Goal: Task Accomplishment & Management: Use online tool/utility

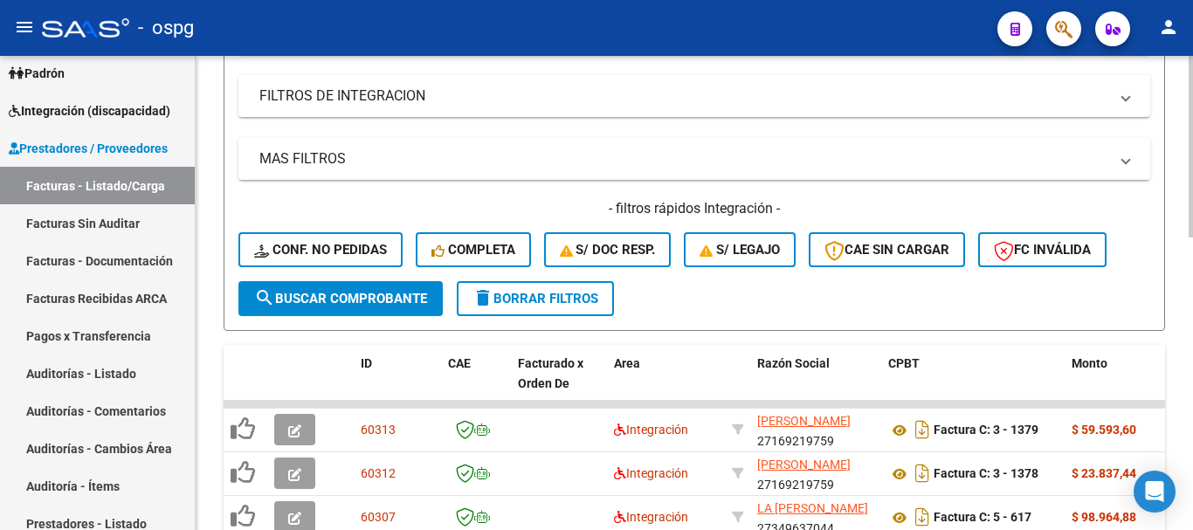
scroll to position [329, 0]
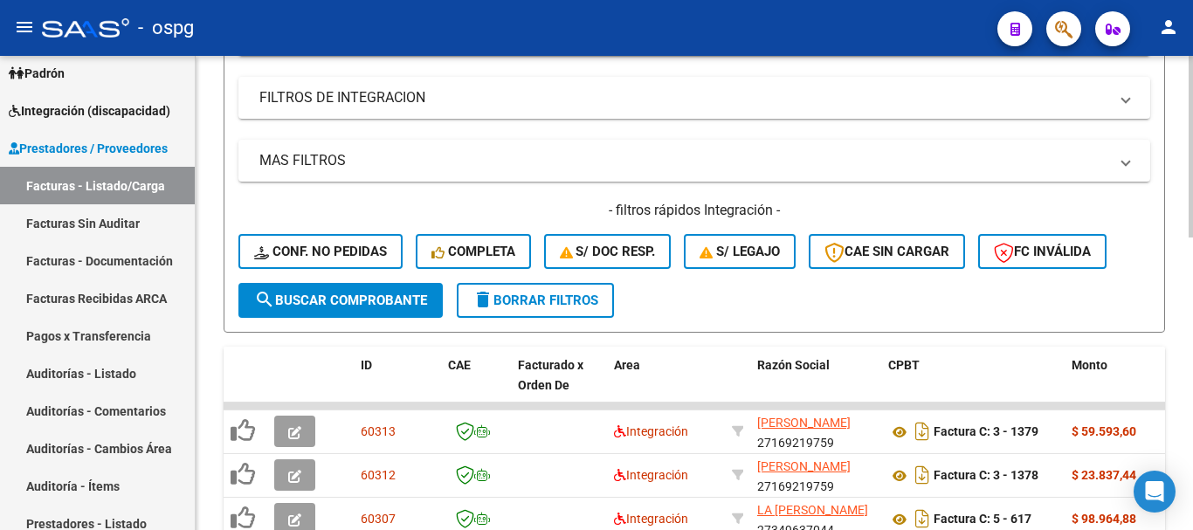
click at [576, 307] on span "delete Borrar Filtros" at bounding box center [536, 301] width 126 height 16
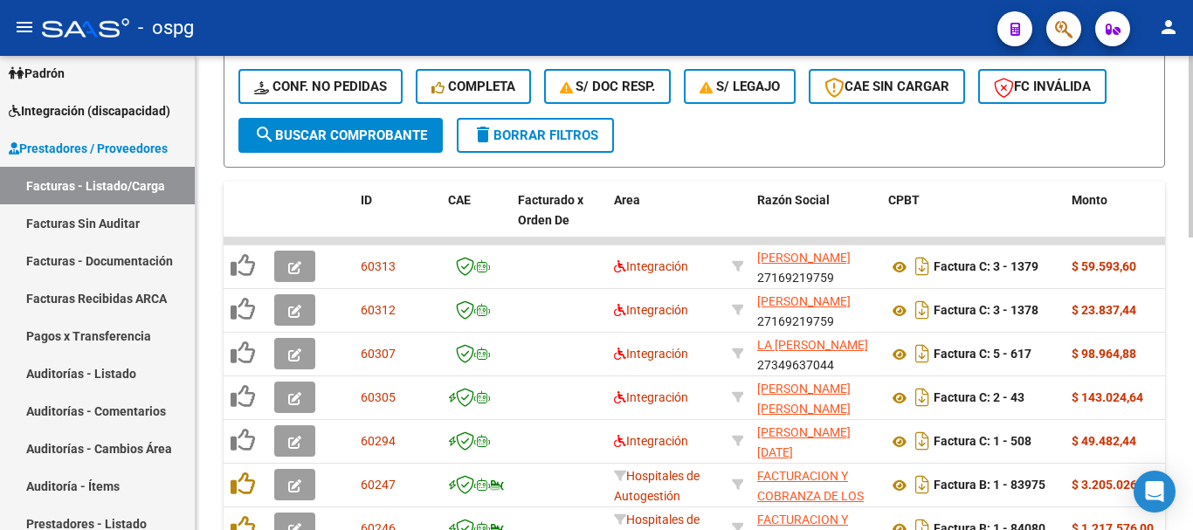
scroll to position [504, 0]
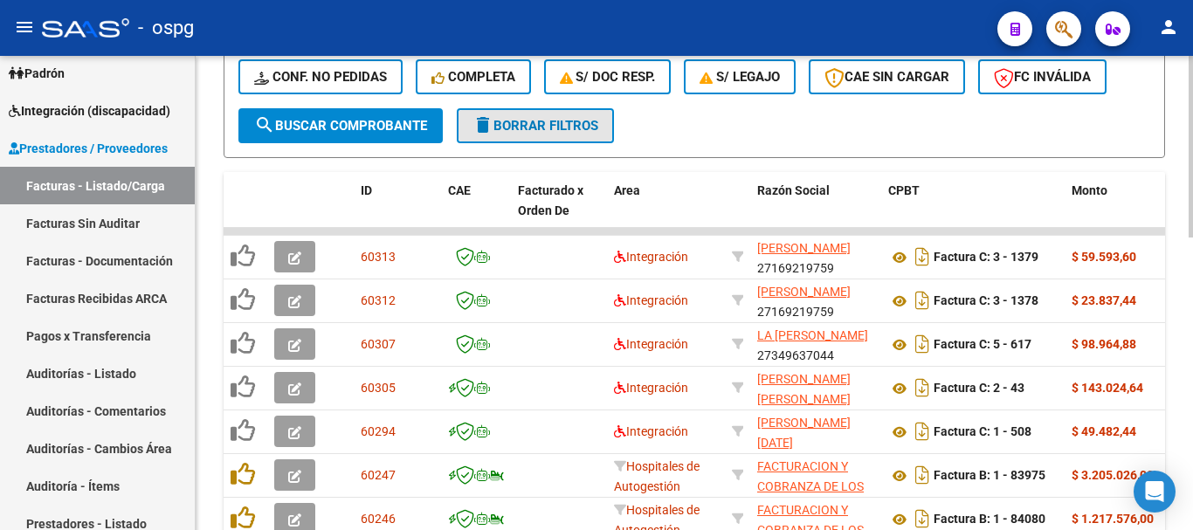
click at [559, 133] on span "delete Borrar Filtros" at bounding box center [536, 126] width 126 height 16
click at [554, 130] on span "delete Borrar Filtros" at bounding box center [536, 126] width 126 height 16
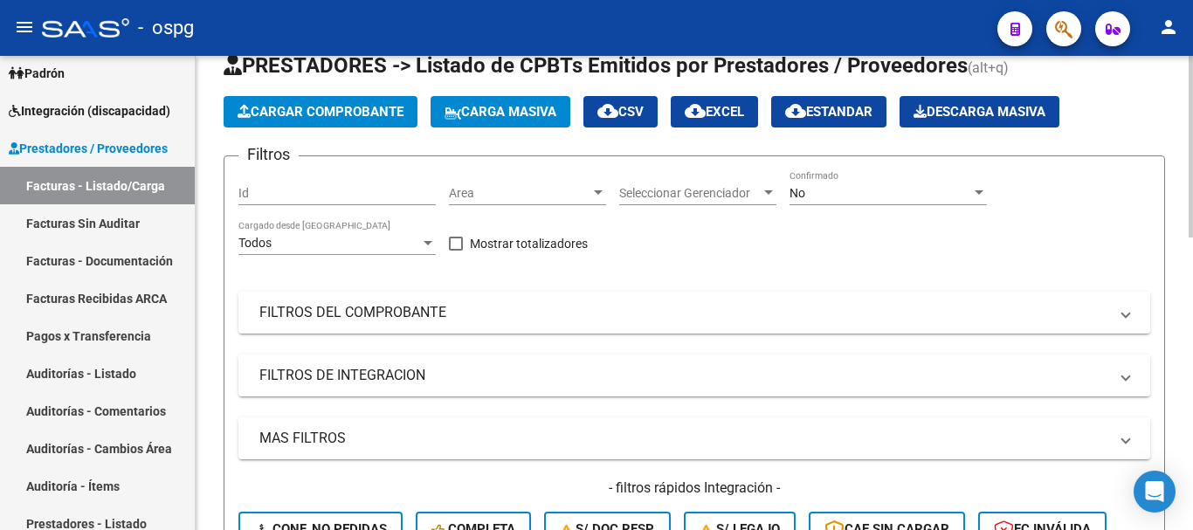
scroll to position [0, 0]
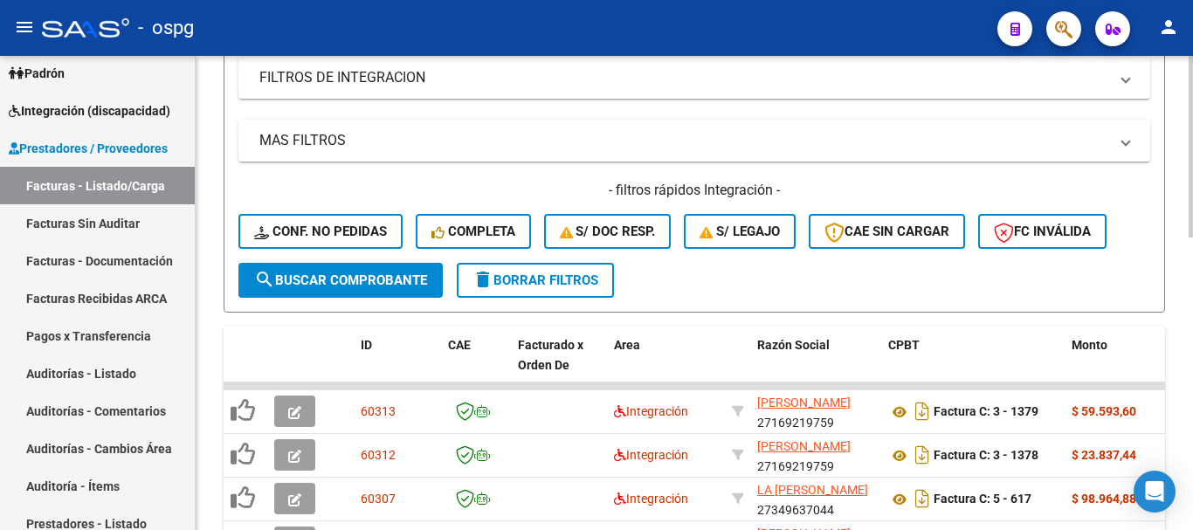
click at [545, 277] on span "delete Borrar Filtros" at bounding box center [536, 281] width 126 height 16
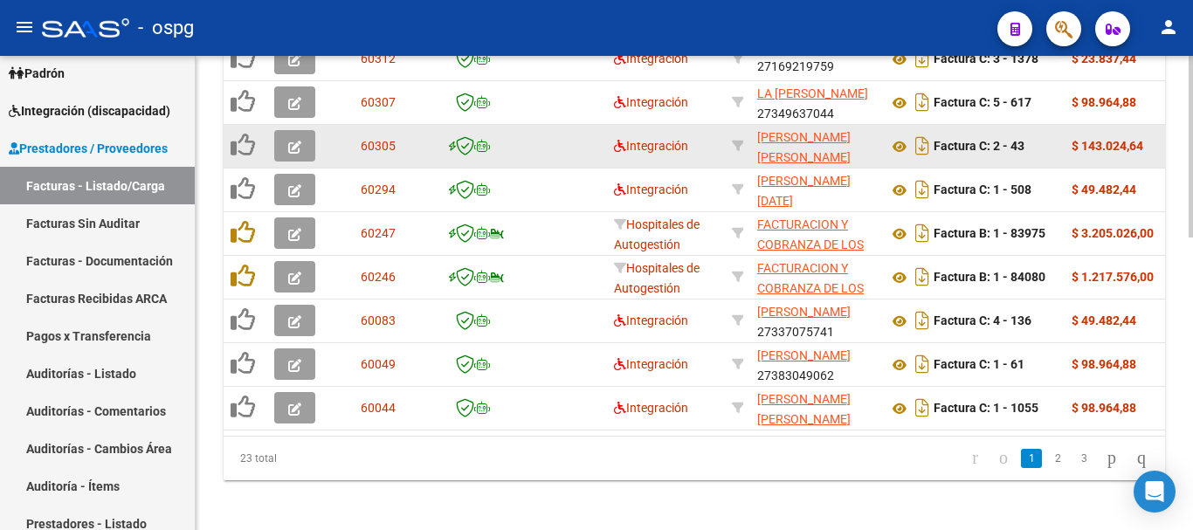
scroll to position [766, 0]
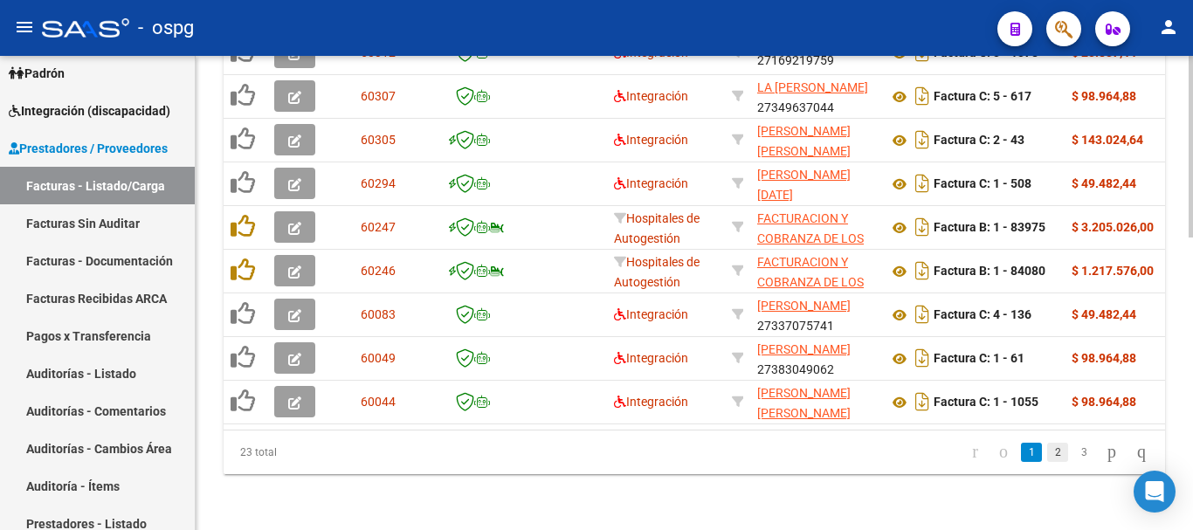
click at [1048, 460] on link "2" at bounding box center [1058, 452] width 21 height 19
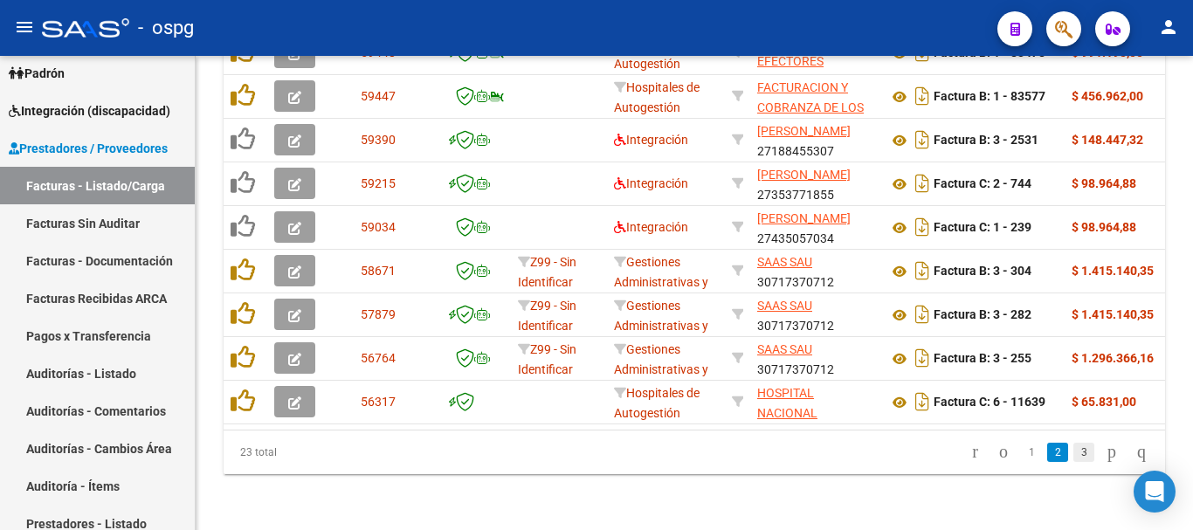
click at [1074, 460] on link "3" at bounding box center [1084, 452] width 21 height 19
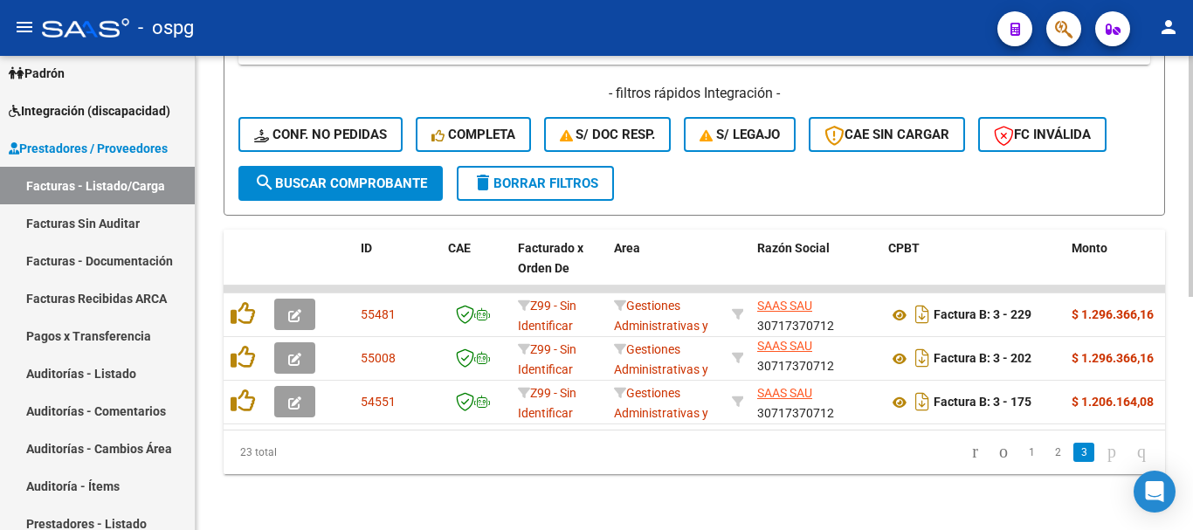
scroll to position [460, 0]
click at [524, 176] on span "delete Borrar Filtros" at bounding box center [536, 184] width 126 height 16
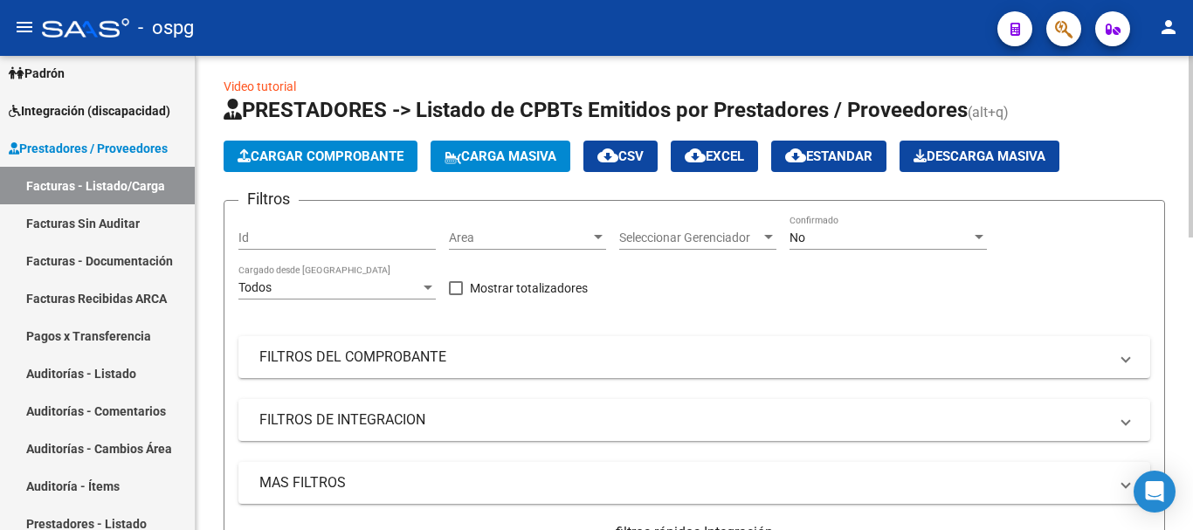
scroll to position [0, 0]
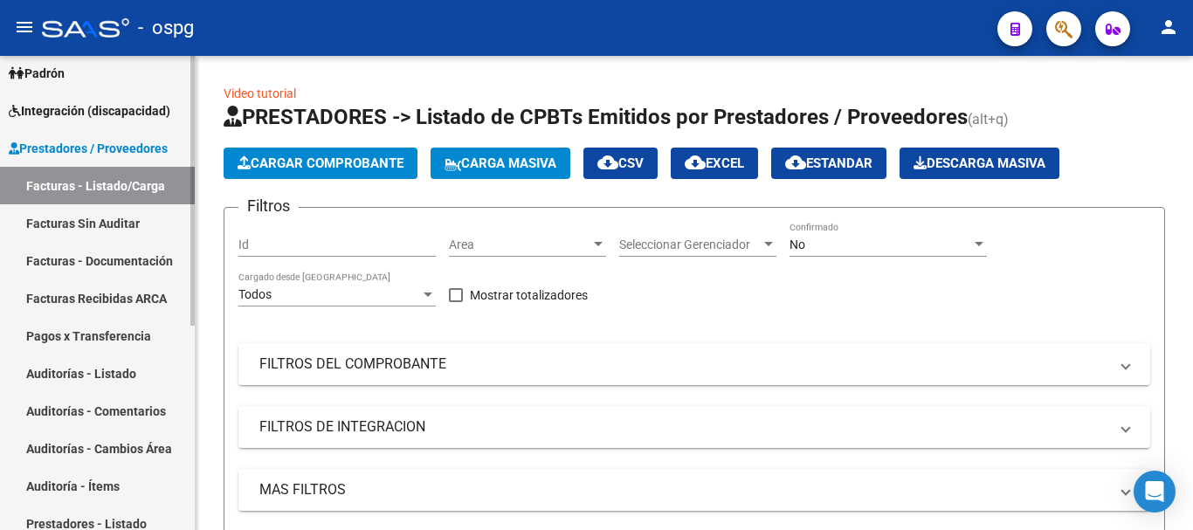
click at [100, 117] on span "Integración (discapacidad)" at bounding box center [90, 110] width 162 height 19
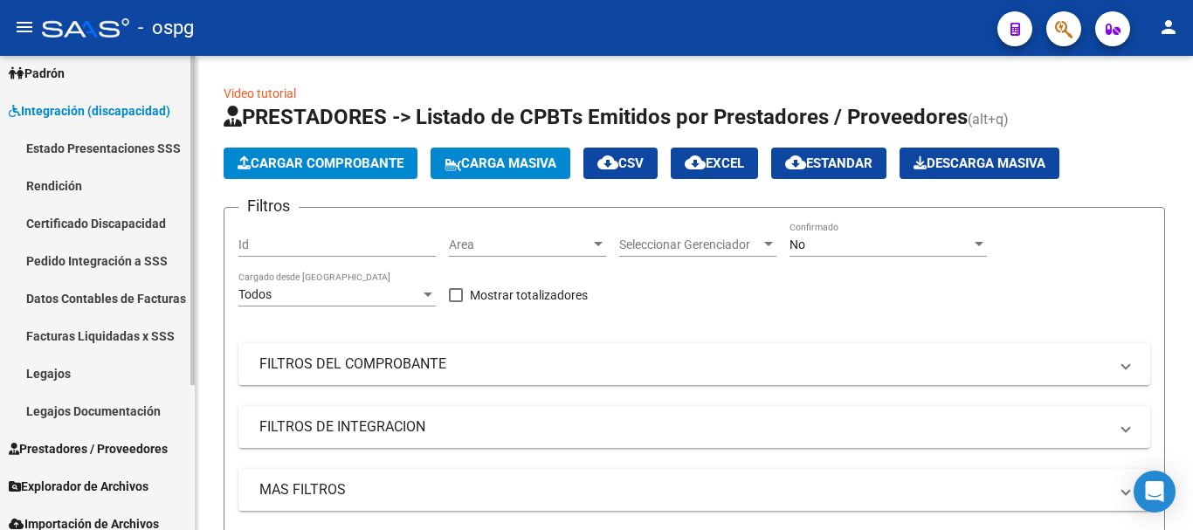
click at [124, 269] on link "Pedido Integración a SSS" at bounding box center [97, 261] width 195 height 38
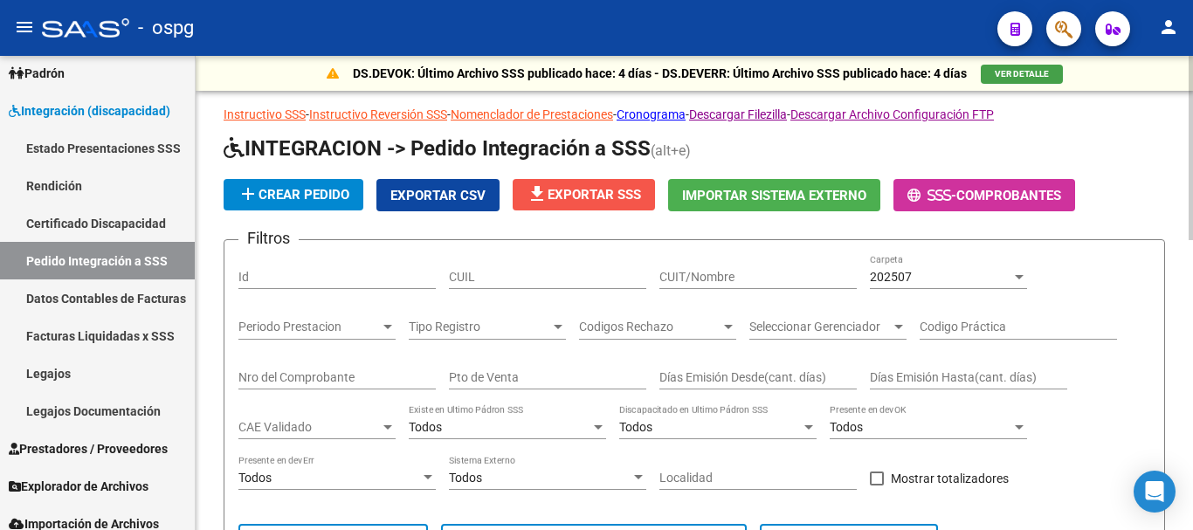
click at [571, 202] on button "file_download Exportar SSS" at bounding box center [584, 194] width 142 height 31
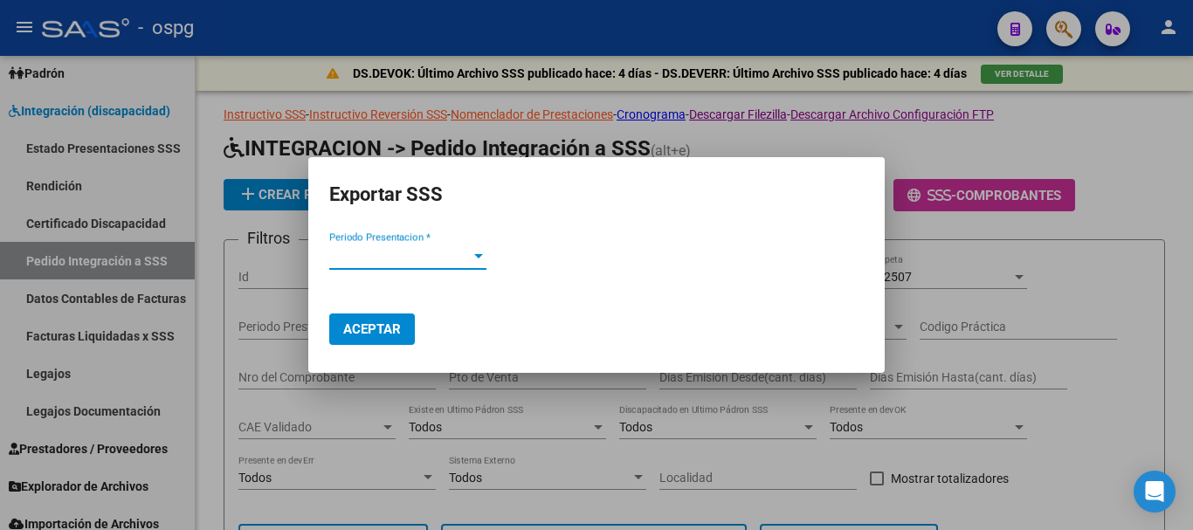
click at [471, 262] on div at bounding box center [479, 256] width 16 height 14
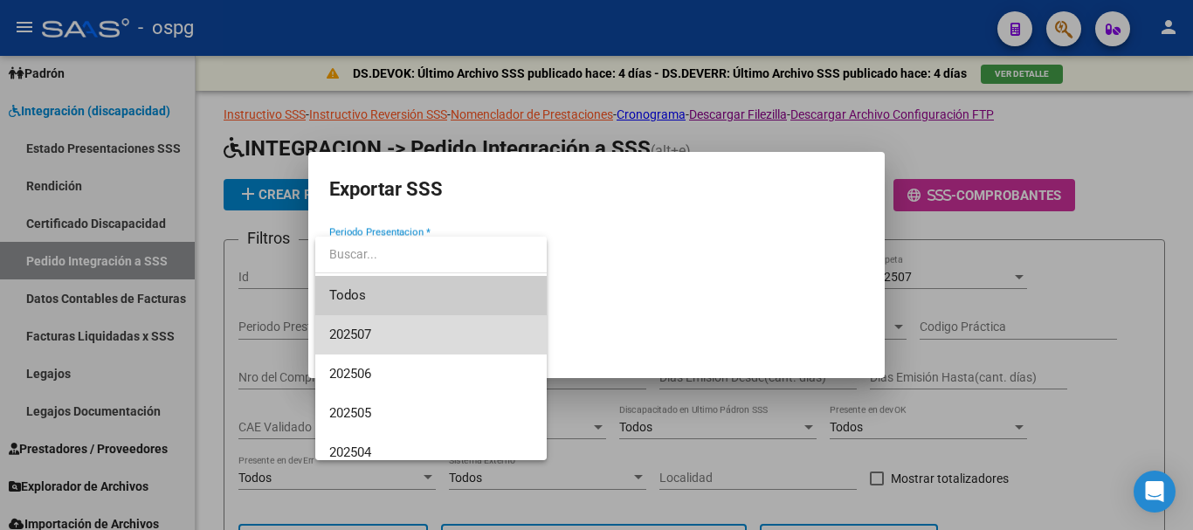
click at [413, 334] on span "202507" at bounding box center [431, 334] width 204 height 39
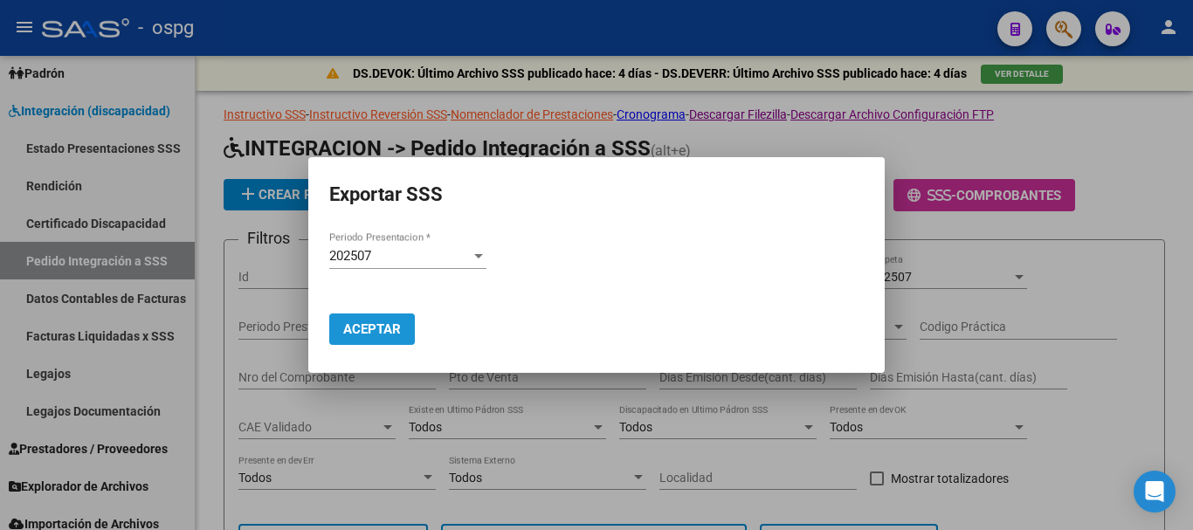
click at [359, 322] on span "Aceptar" at bounding box center [372, 330] width 58 height 16
click at [1103, 254] on div at bounding box center [596, 265] width 1193 height 530
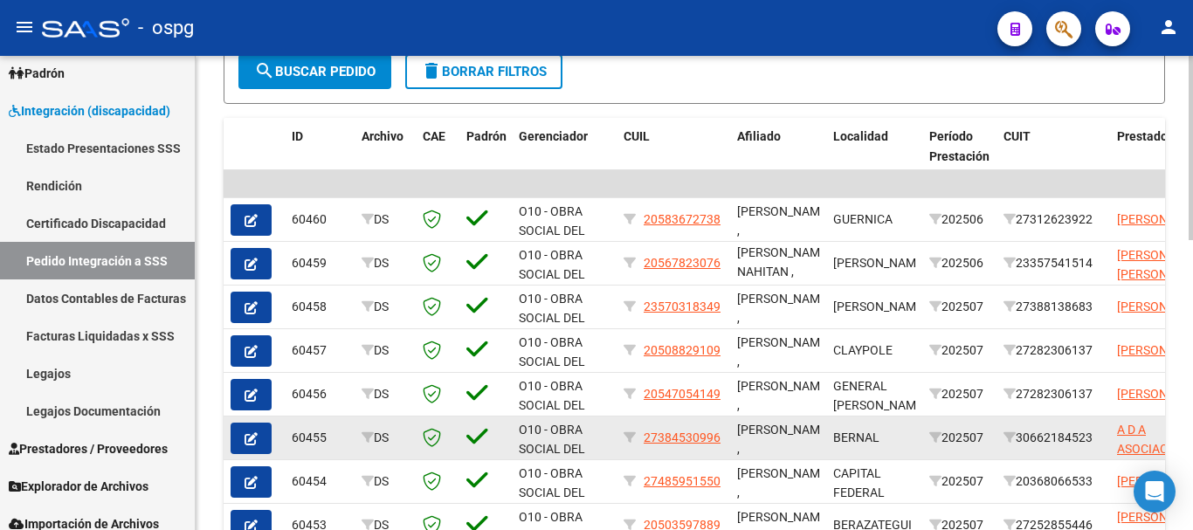
scroll to position [3, 0]
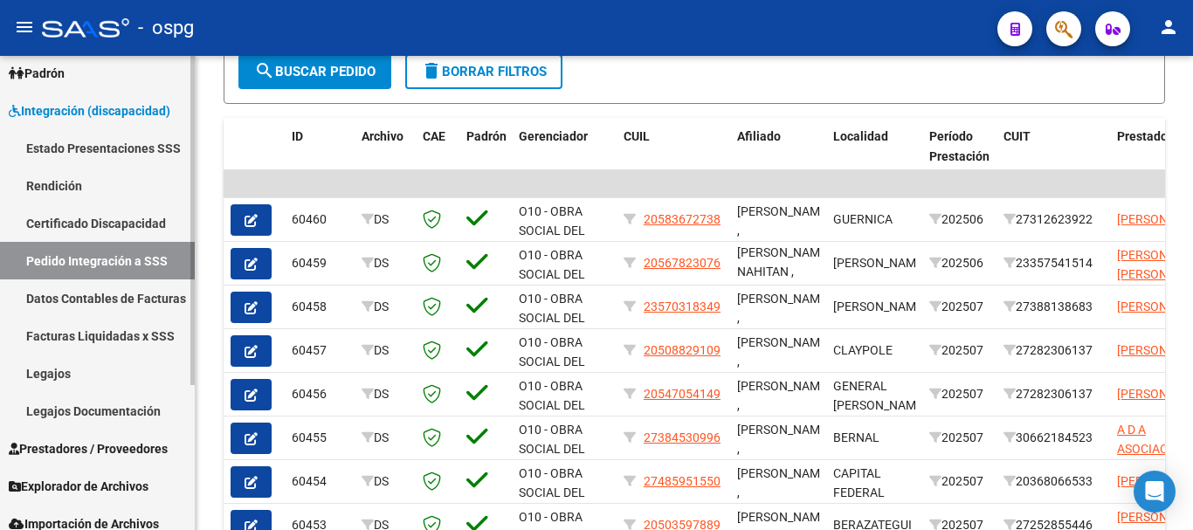
click at [85, 456] on span "Prestadores / Proveedores" at bounding box center [88, 448] width 159 height 19
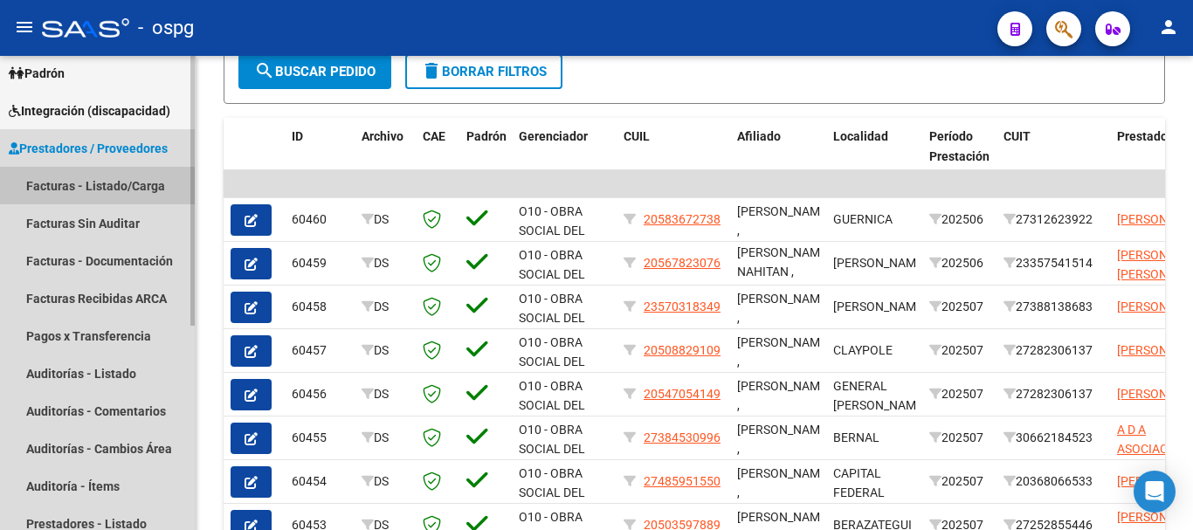
click at [113, 197] on link "Facturas - Listado/Carga" at bounding box center [97, 186] width 195 height 38
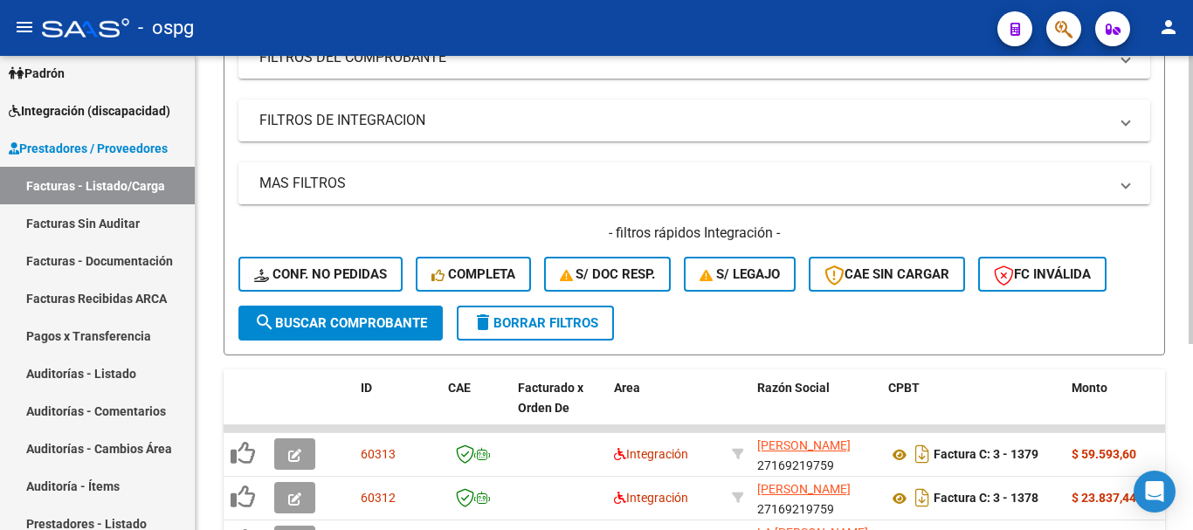
scroll to position [524, 0]
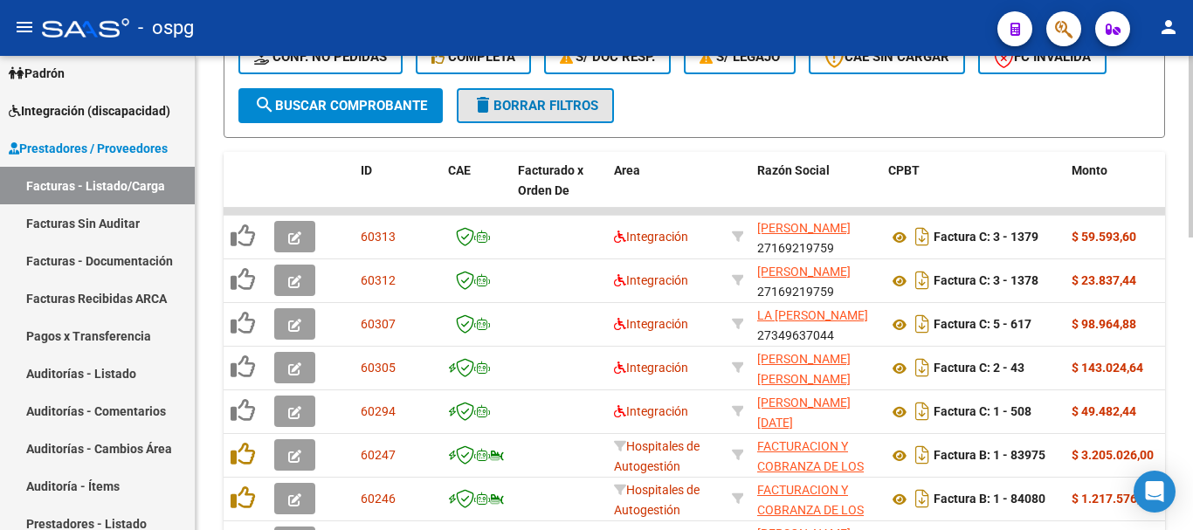
drag, startPoint x: 523, startPoint y: 104, endPoint x: 561, endPoint y: 108, distance: 37.8
click at [523, 106] on span "delete Borrar Filtros" at bounding box center [536, 106] width 126 height 16
